Goal: Information Seeking & Learning: Learn about a topic

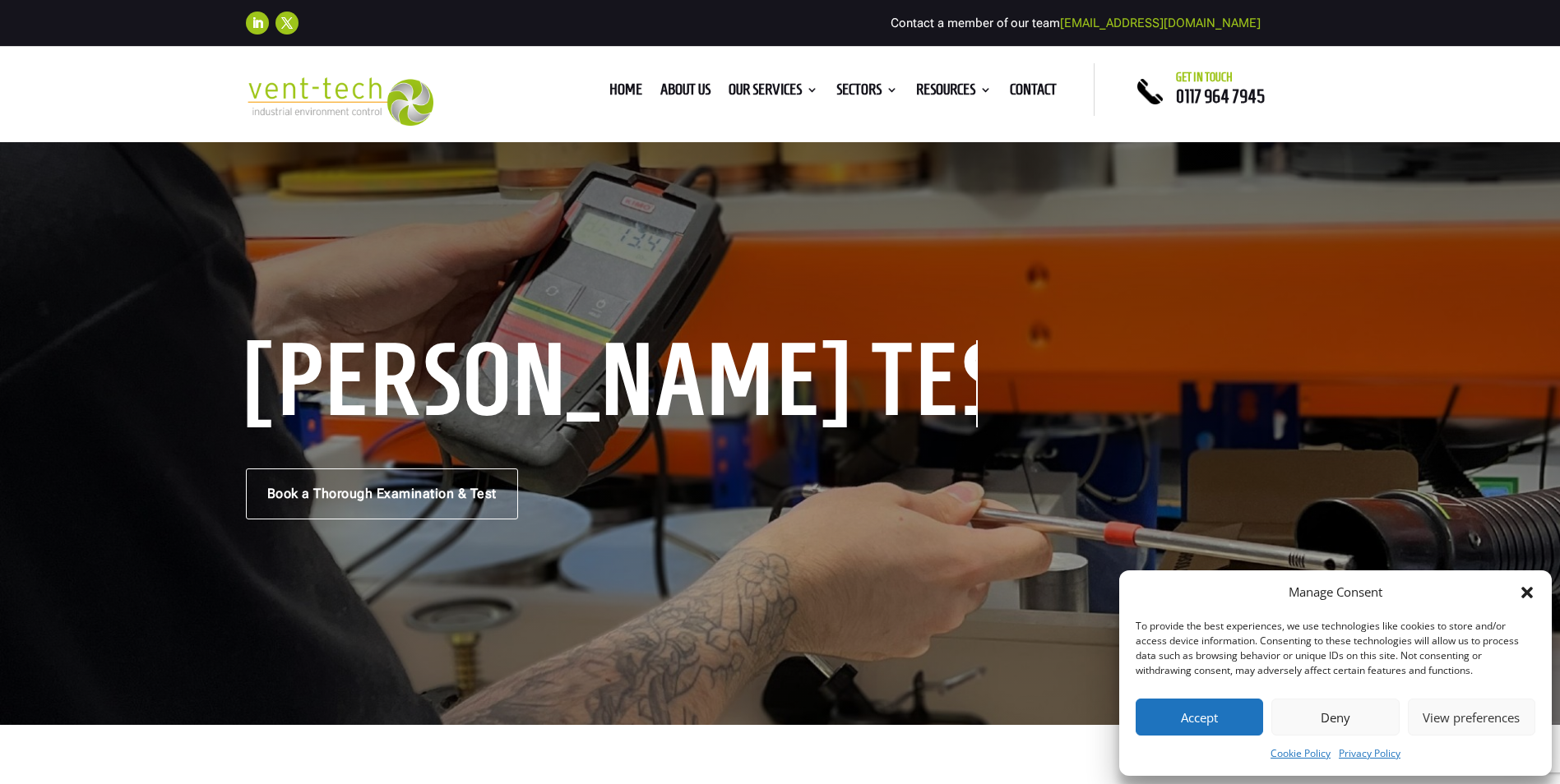
click at [1387, 729] on button "Deny" at bounding box center [1335, 717] width 127 height 37
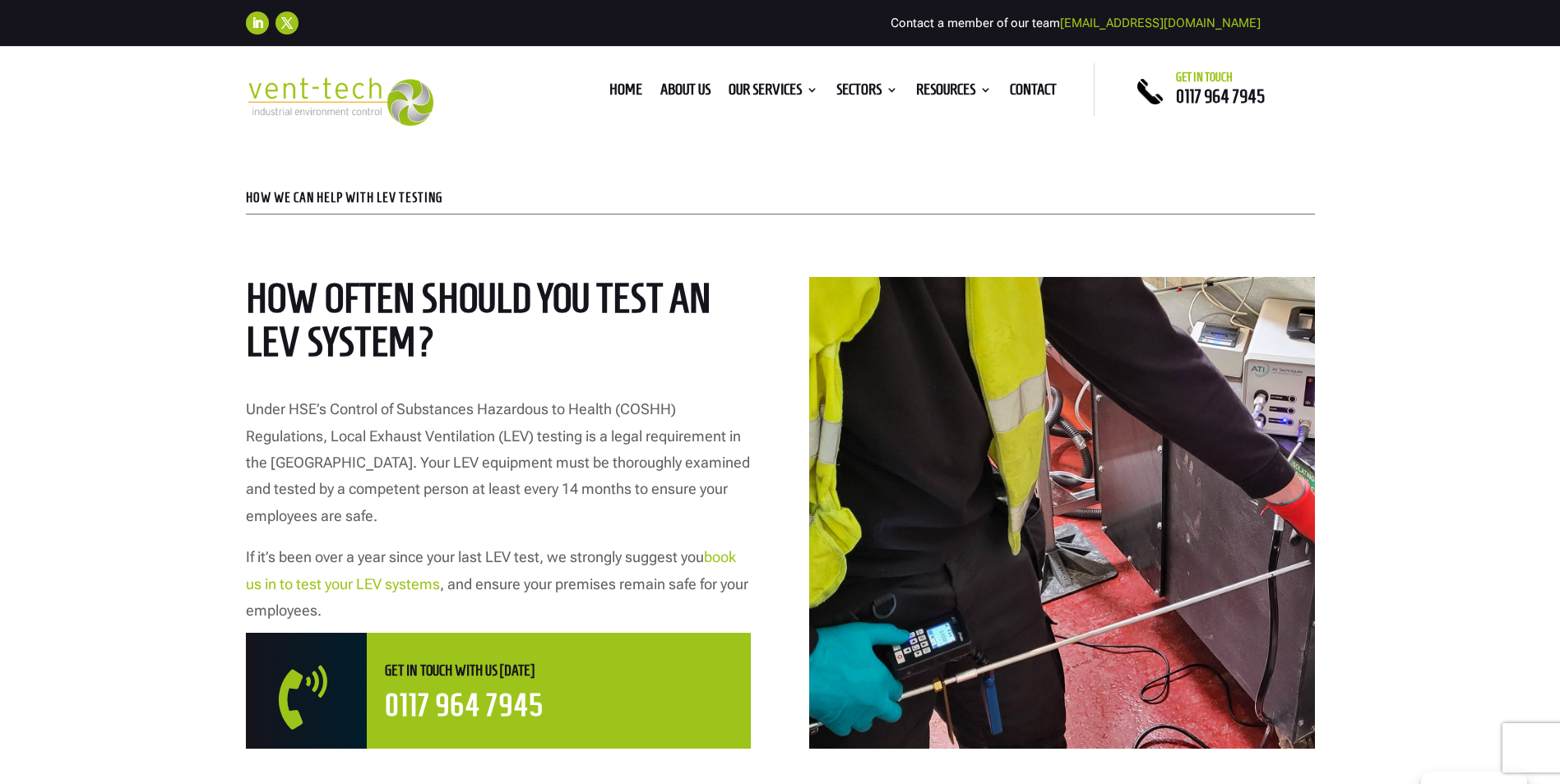
scroll to position [658, 0]
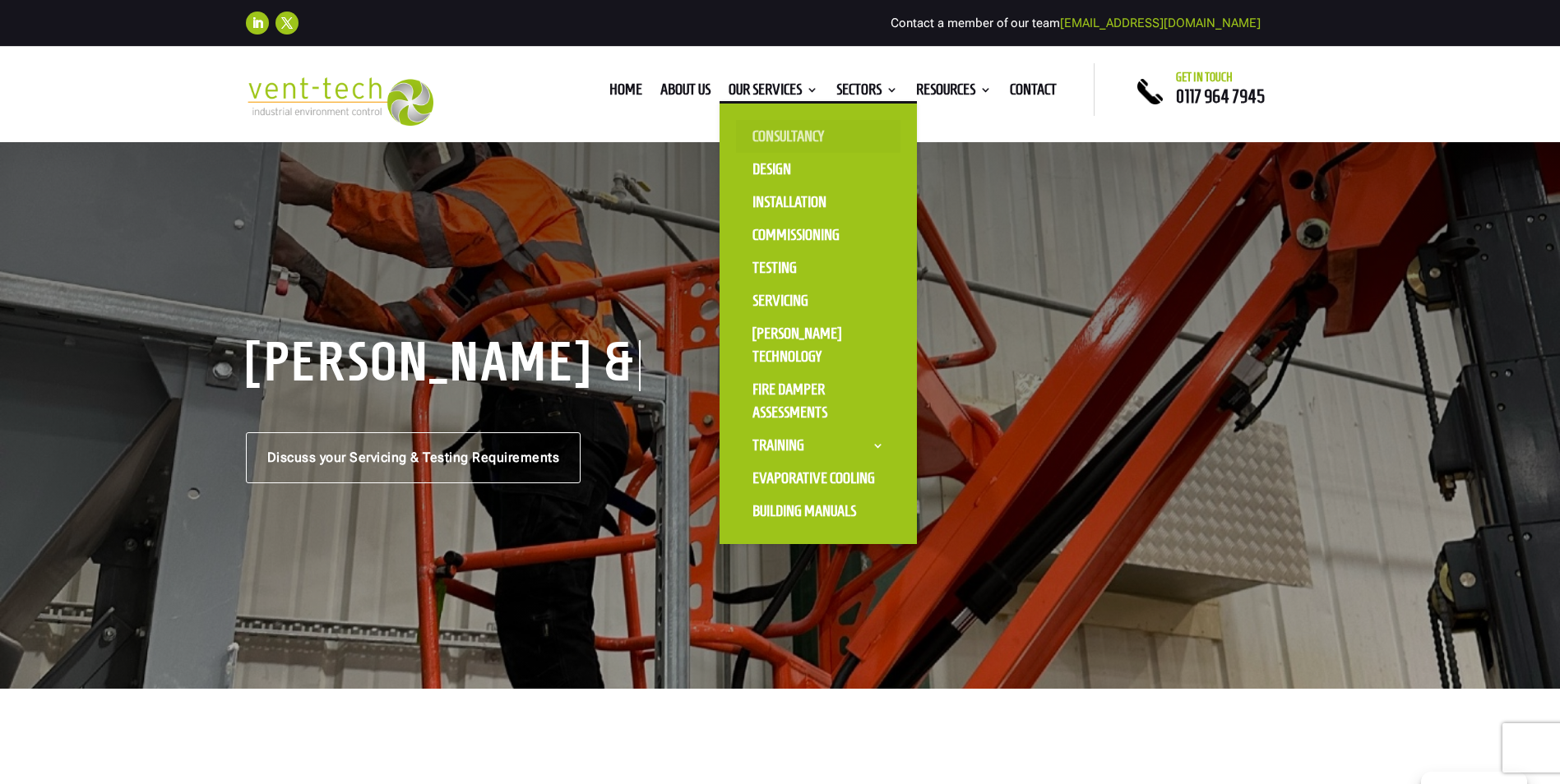
click at [779, 126] on link "Consultancy" at bounding box center [819, 136] width 165 height 33
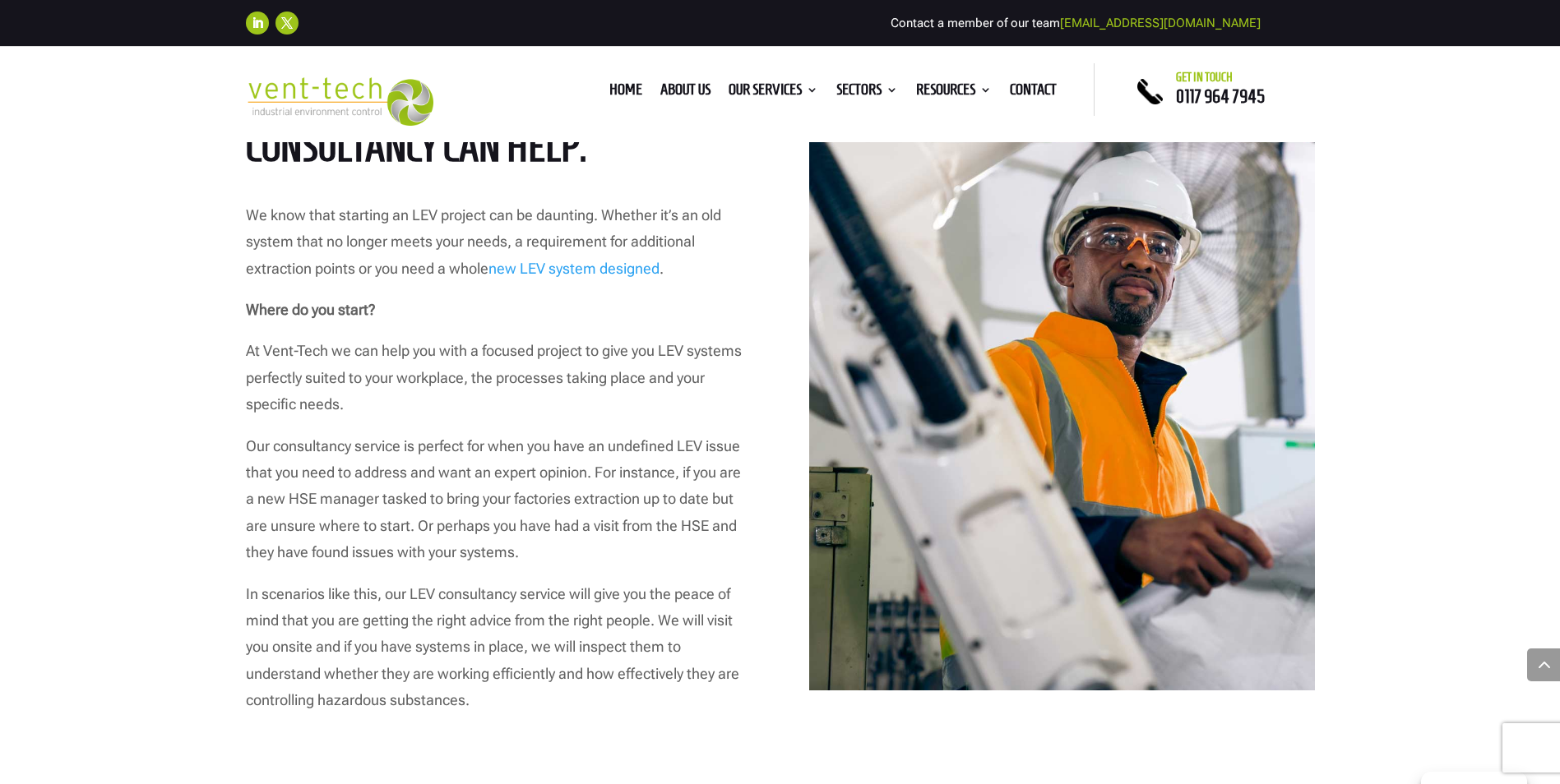
scroll to position [986, 0]
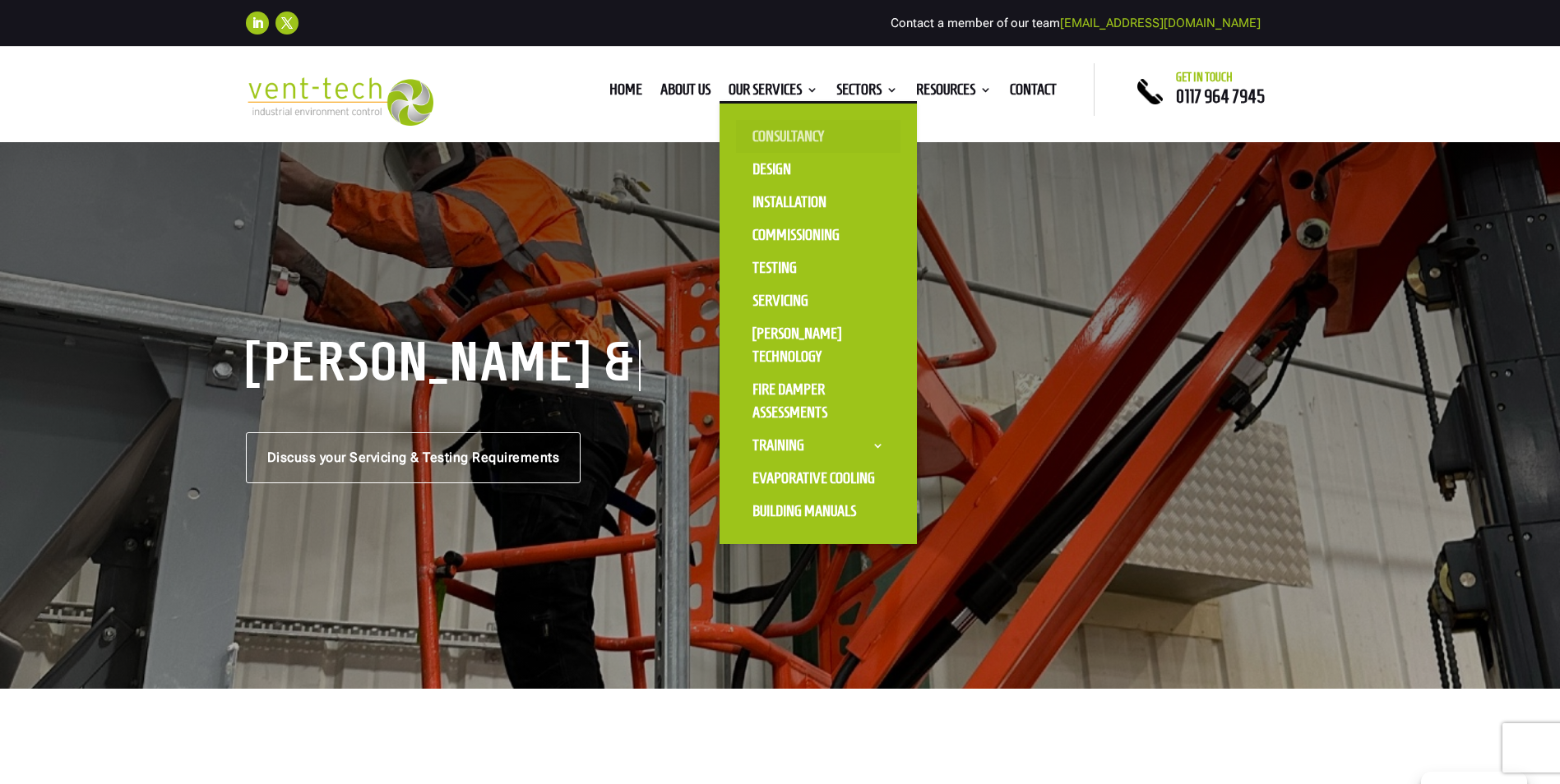
click at [781, 128] on link "Consultancy" at bounding box center [819, 136] width 165 height 33
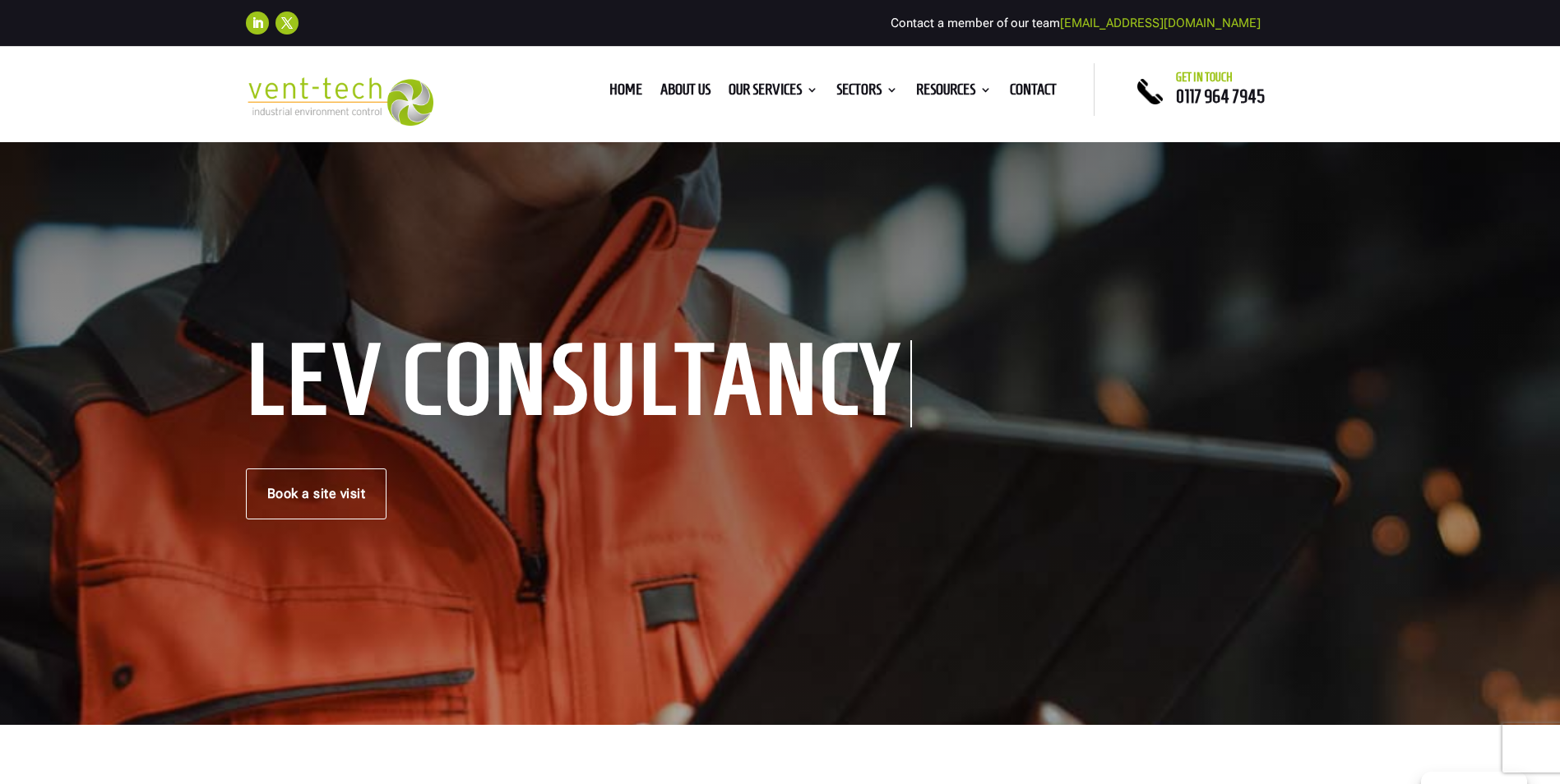
click at [303, 425] on h1 "LEV Consultancy" at bounding box center [579, 383] width 666 height 87
